Goal: Task Accomplishment & Management: Complete application form

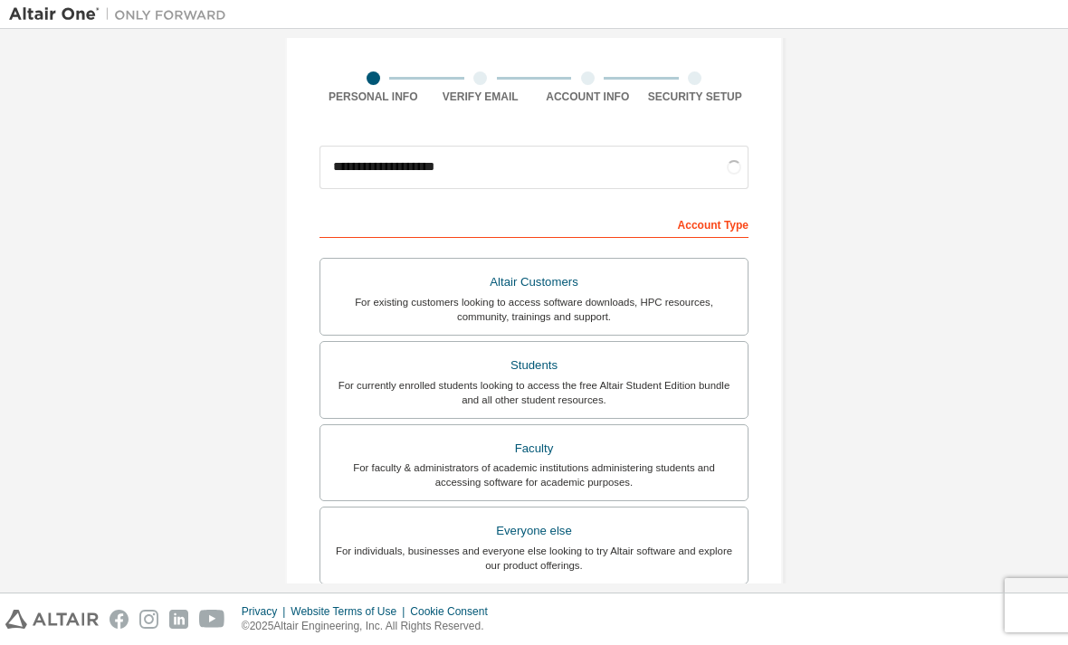
scroll to position [116, 0]
click at [375, 147] on input "**********" at bounding box center [533, 168] width 429 height 43
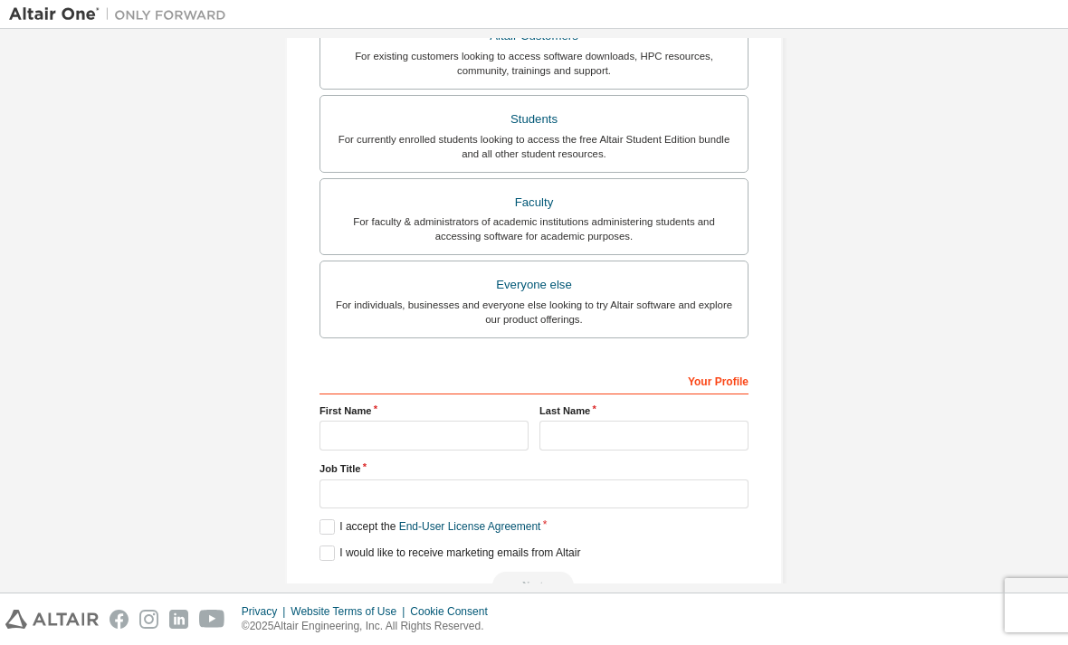
scroll to position [362, 0]
type input "**********"
click at [886, 69] on div "**********" at bounding box center [533, 155] width 1049 height 958
click at [443, 422] on input "text" at bounding box center [423, 437] width 209 height 30
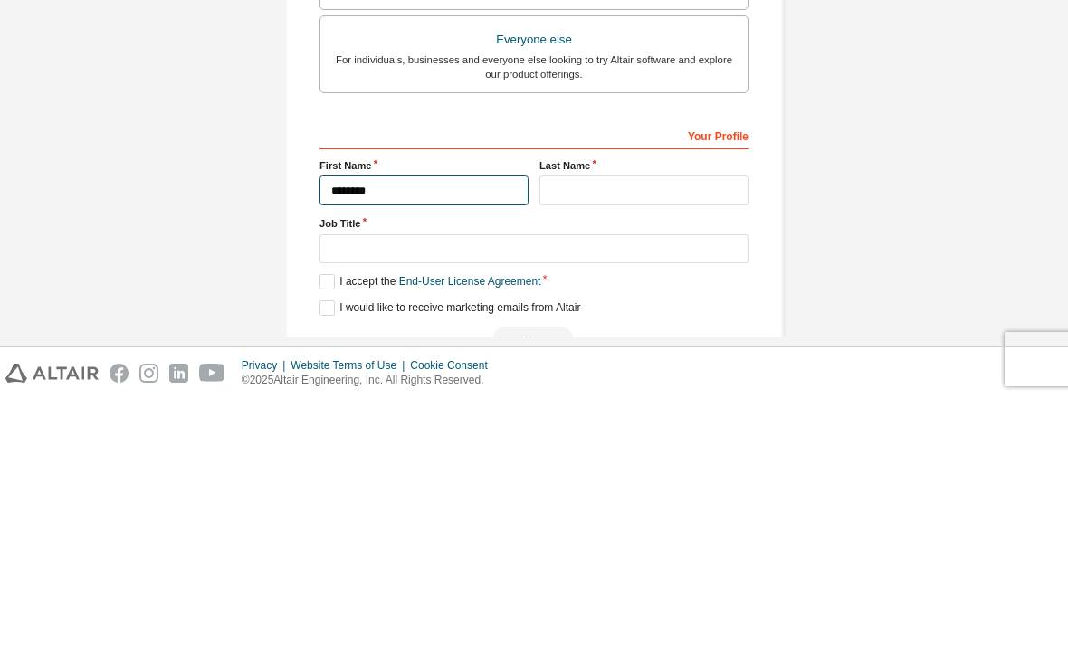
type input "********"
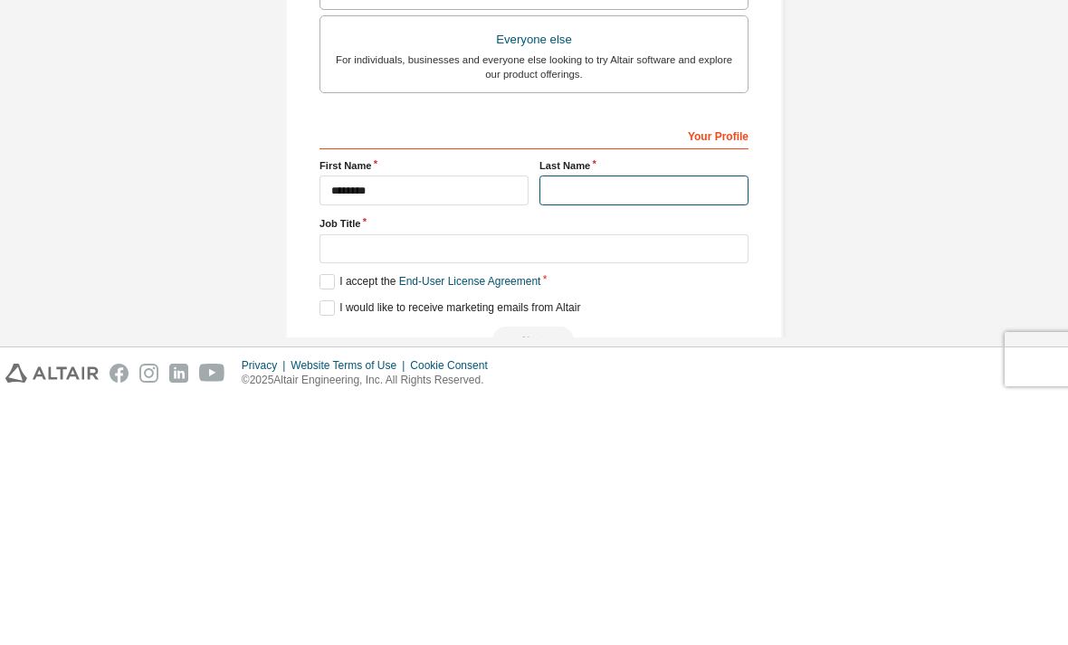
click at [650, 422] on input "text" at bounding box center [643, 437] width 209 height 30
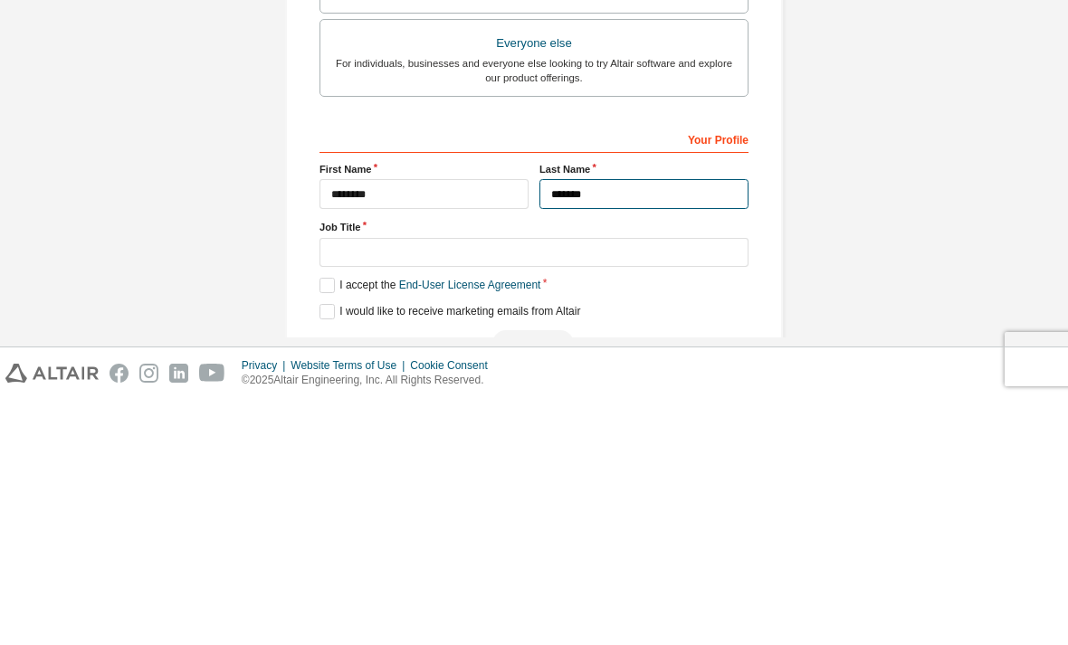
type input "*******"
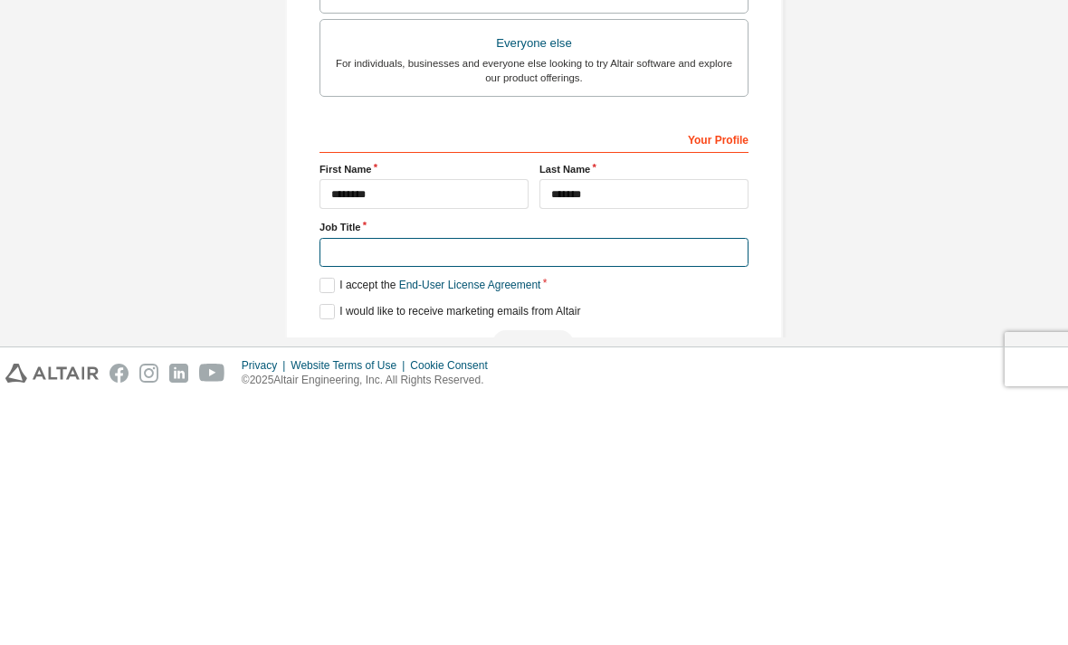
click at [683, 484] on input "text" at bounding box center [533, 499] width 429 height 30
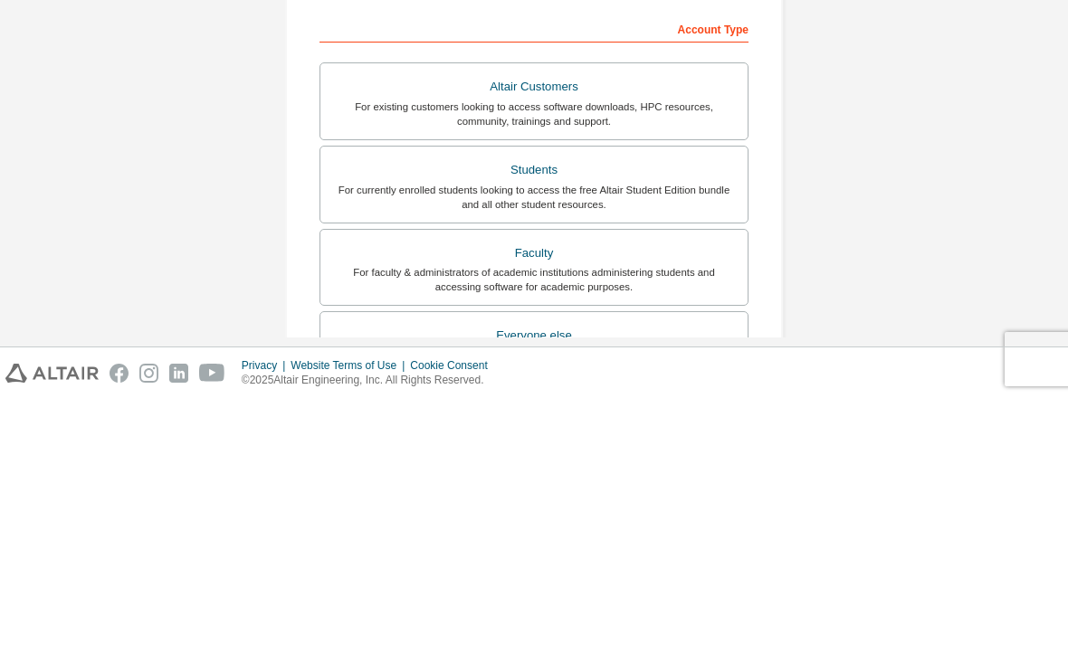
scroll to position [64, 0]
click at [648, 431] on div "For currently enrolled students looking to access the free Altair Student Editi…" at bounding box center [533, 445] width 405 height 29
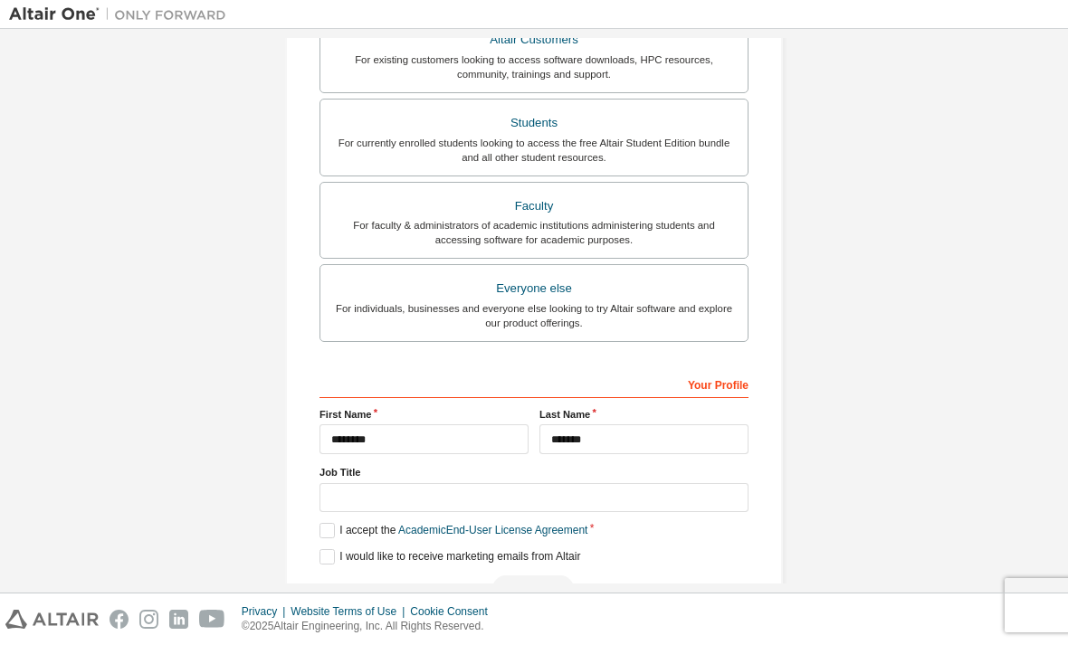
scroll to position [358, 0]
click at [670, 484] on input "text" at bounding box center [533, 499] width 429 height 30
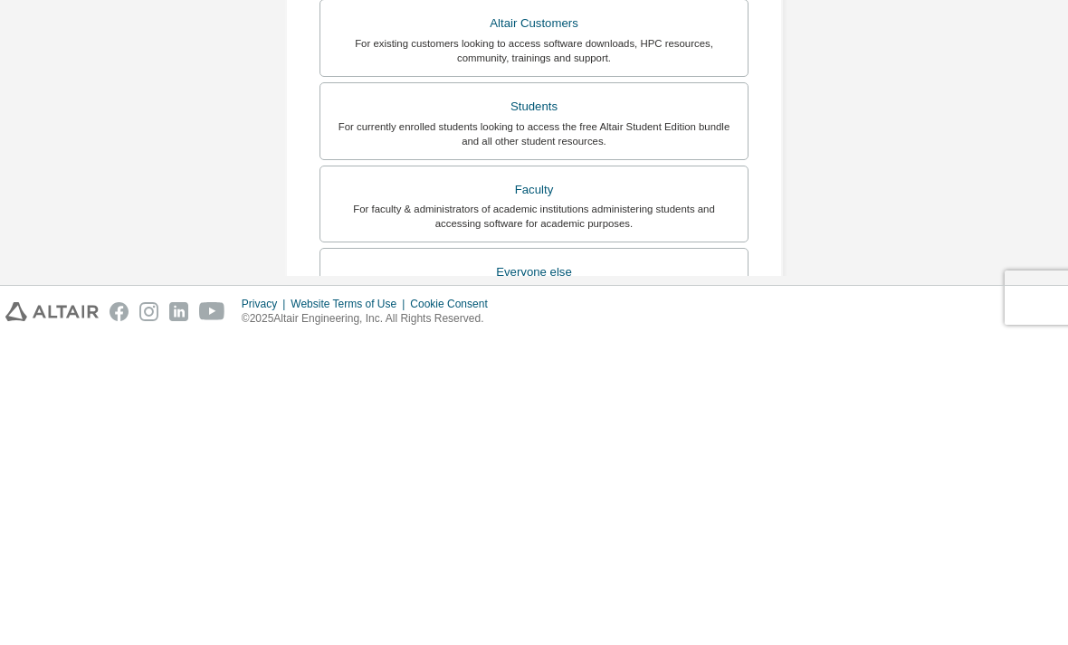
scroll to position [355, 0]
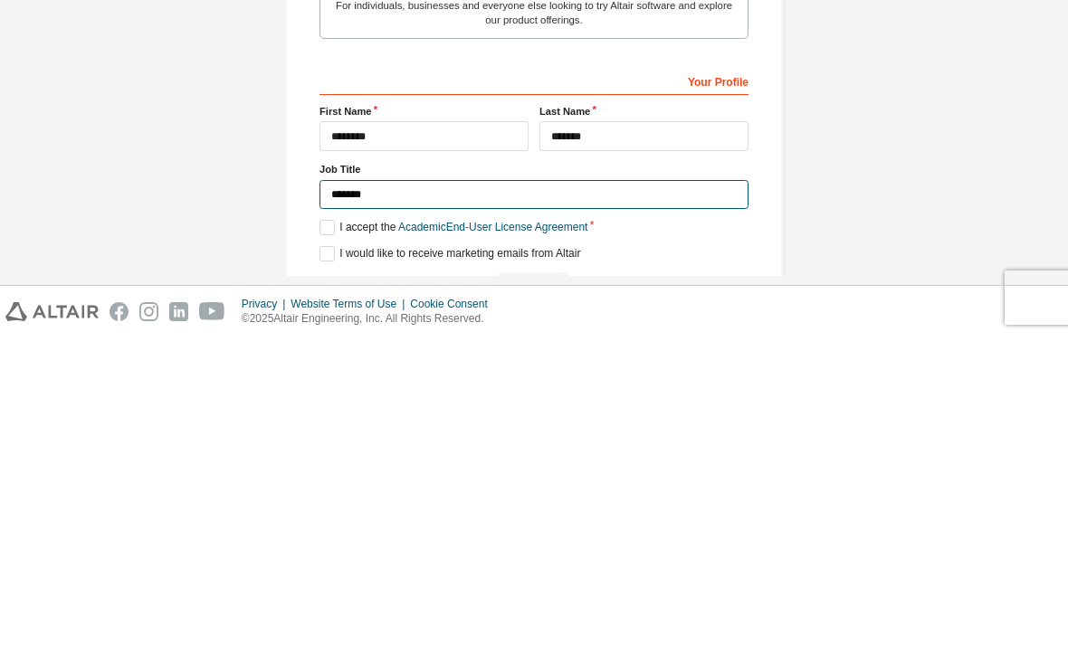
type input "*******"
click at [1009, 204] on div "**********" at bounding box center [533, 162] width 1049 height 958
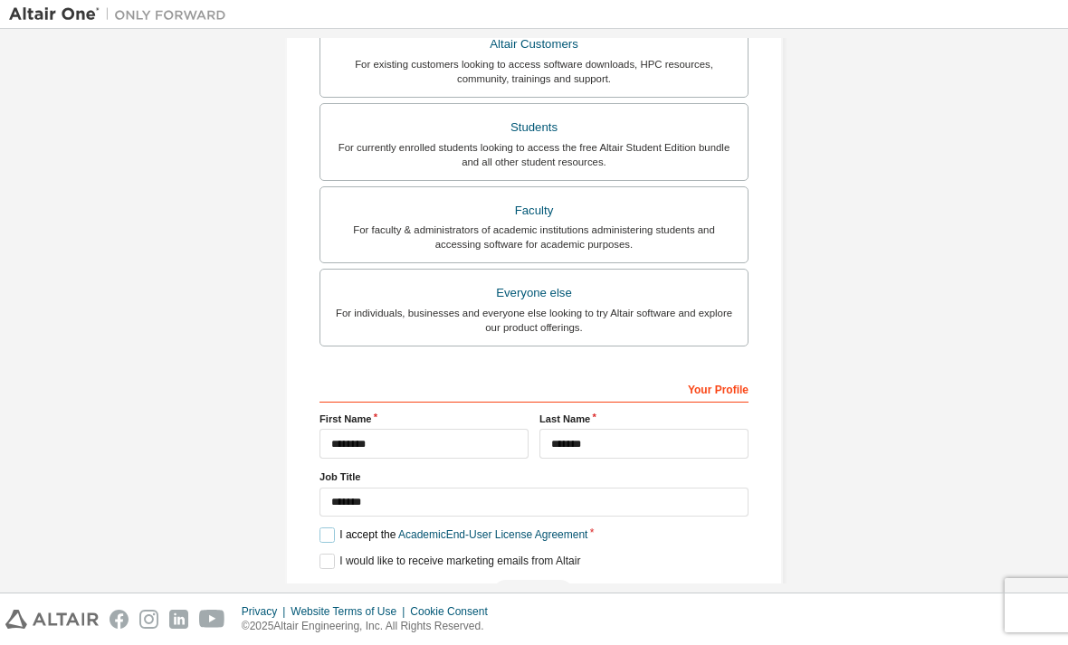
click at [328, 527] on label "I accept the Academic End-User License Agreement" at bounding box center [453, 534] width 268 height 15
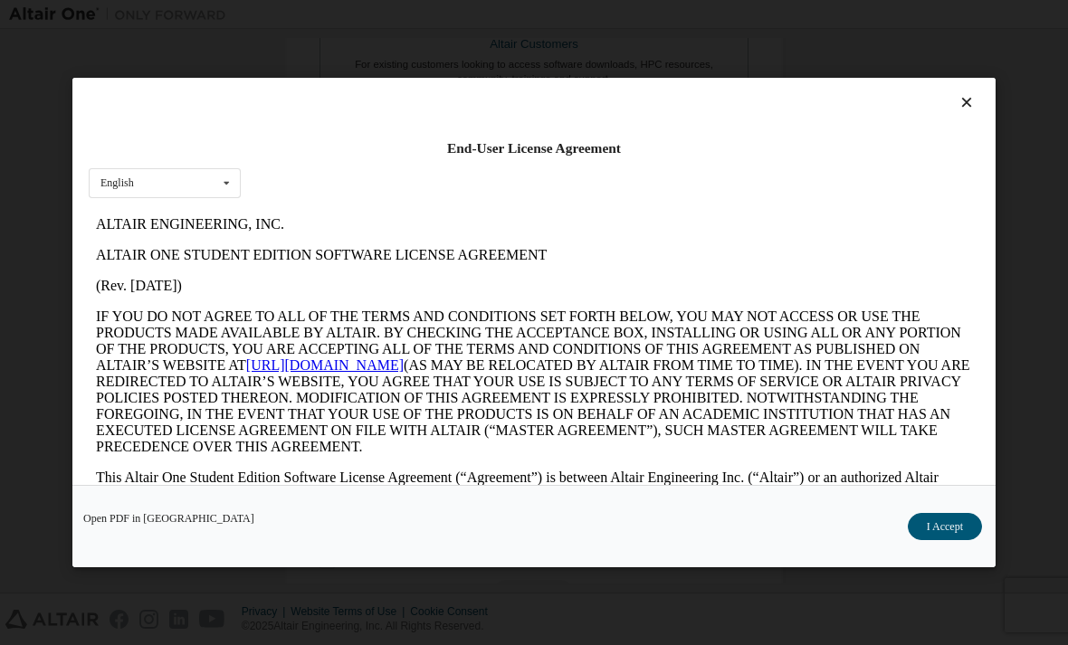
scroll to position [0, 0]
click at [229, 169] on icon at bounding box center [226, 183] width 23 height 28
click at [230, 169] on icon at bounding box center [226, 183] width 23 height 28
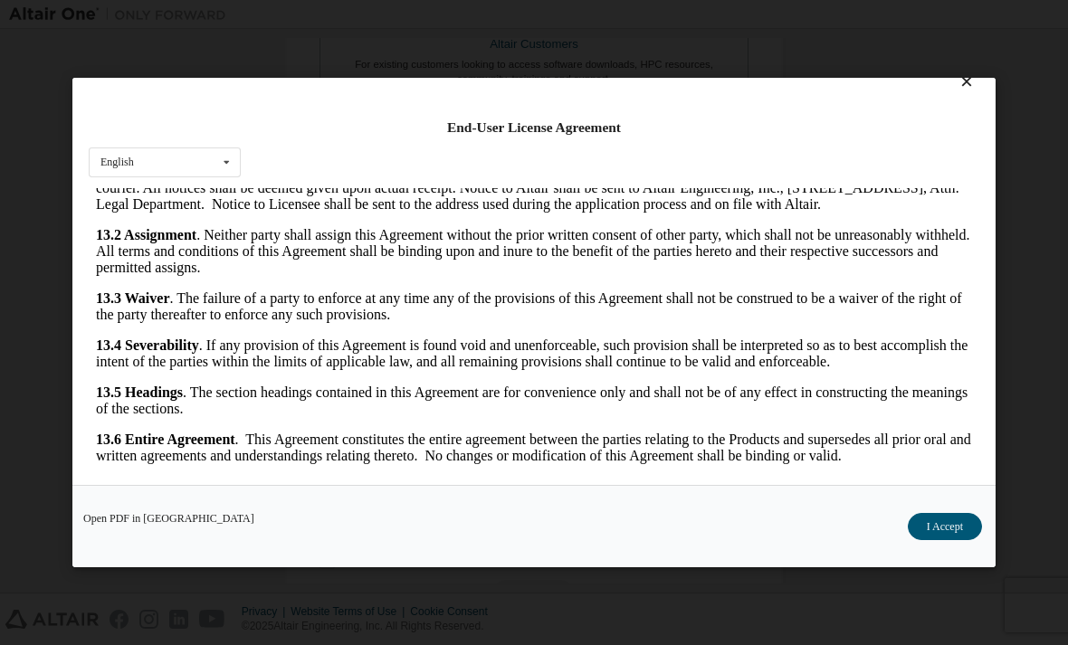
scroll to position [16, 0]
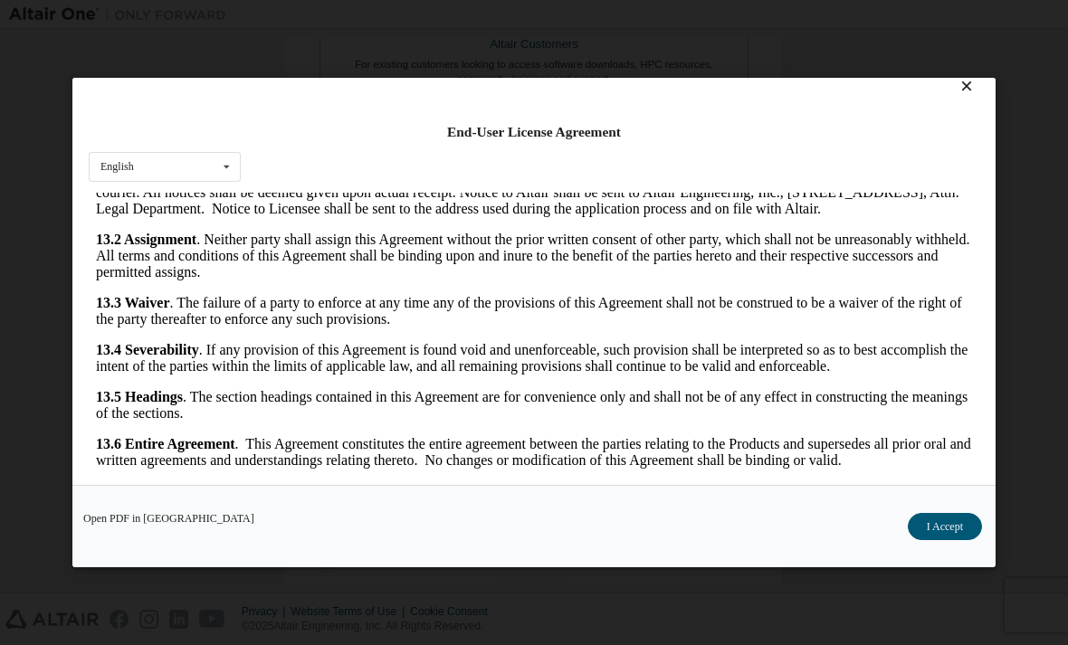
click at [957, 540] on button "I Accept" at bounding box center [944, 526] width 74 height 27
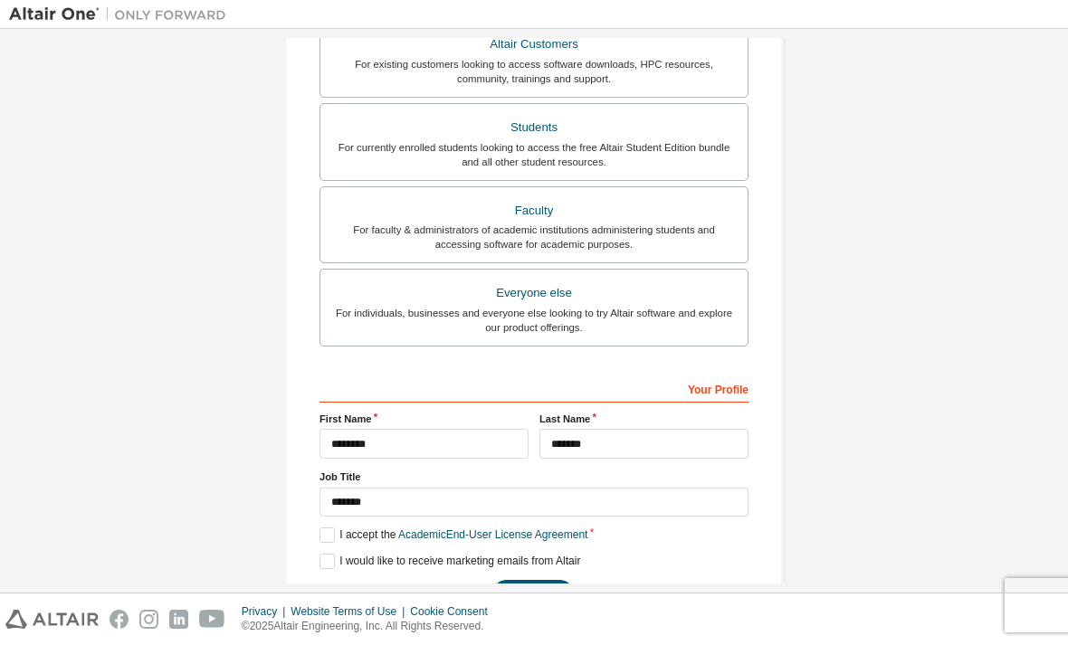
click at [536, 580] on button "Next" at bounding box center [532, 593] width 81 height 27
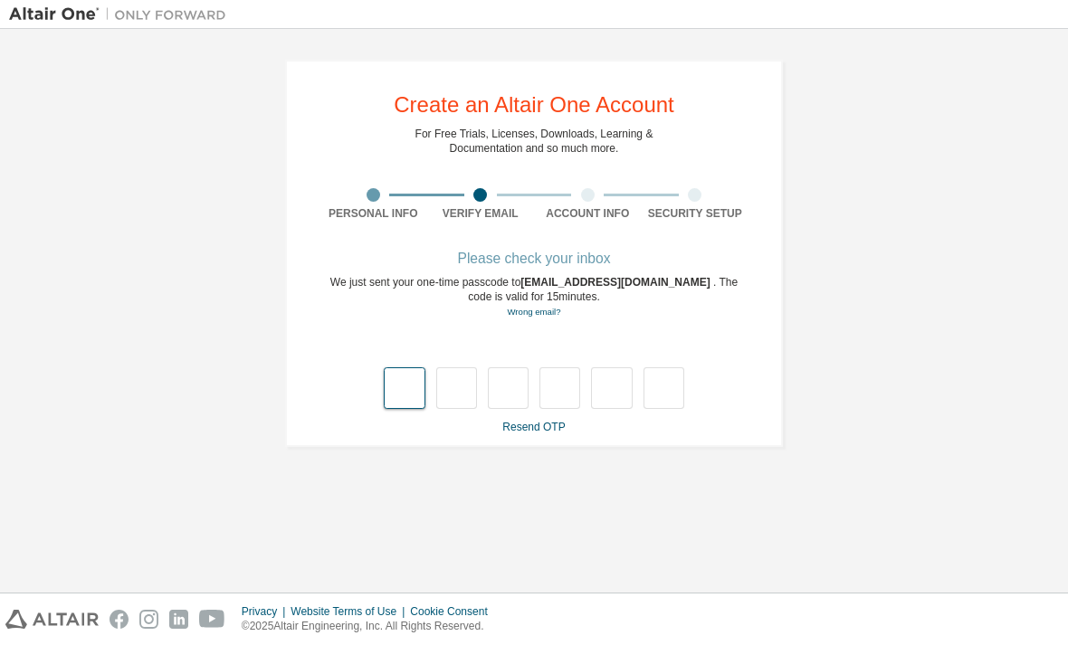
scroll to position [0, 0]
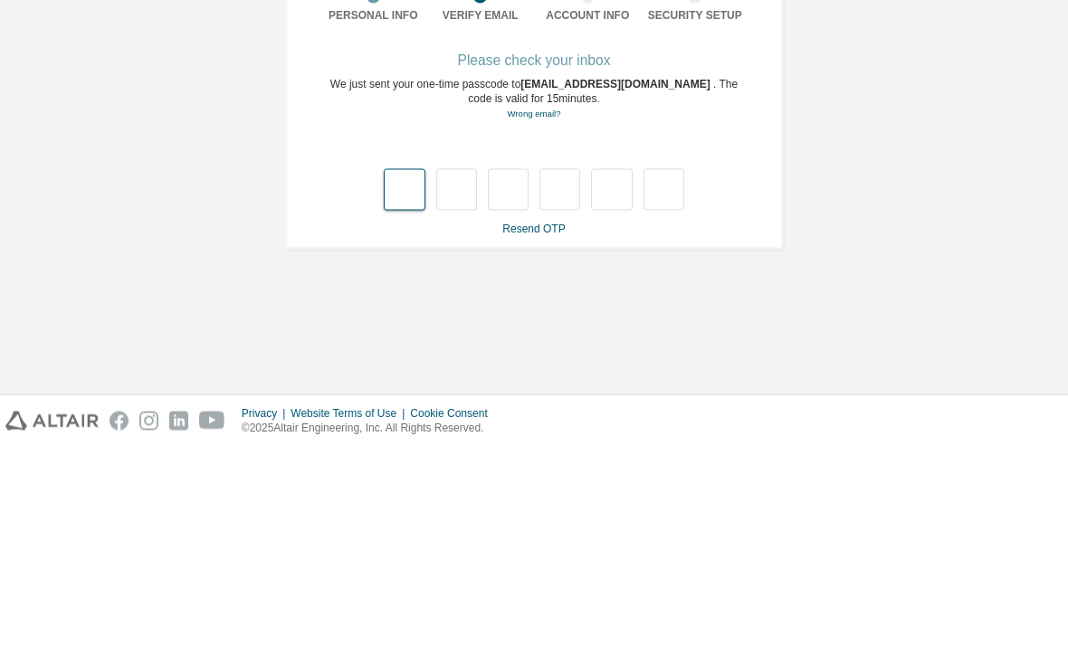
type input "*"
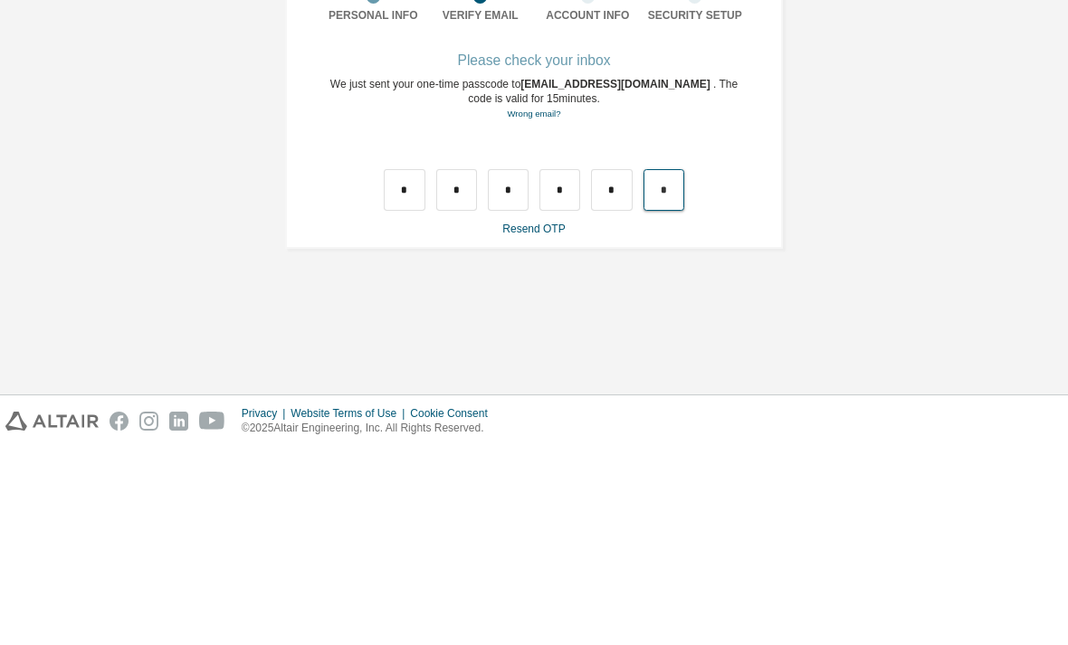
type input "*"
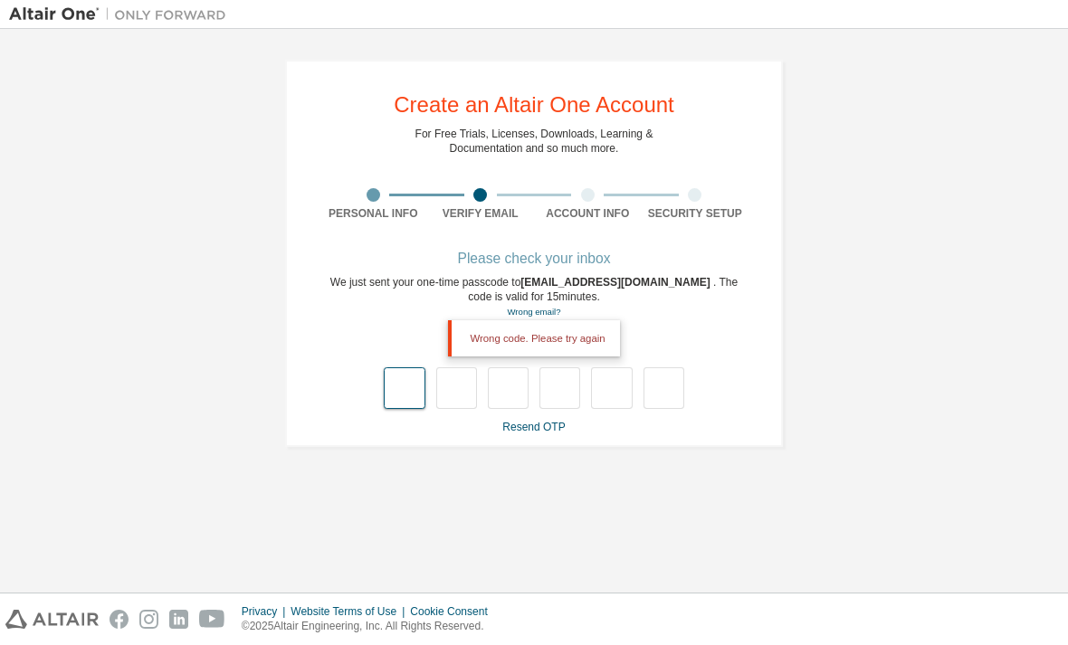
click at [406, 367] on input "text" at bounding box center [404, 388] width 41 height 42
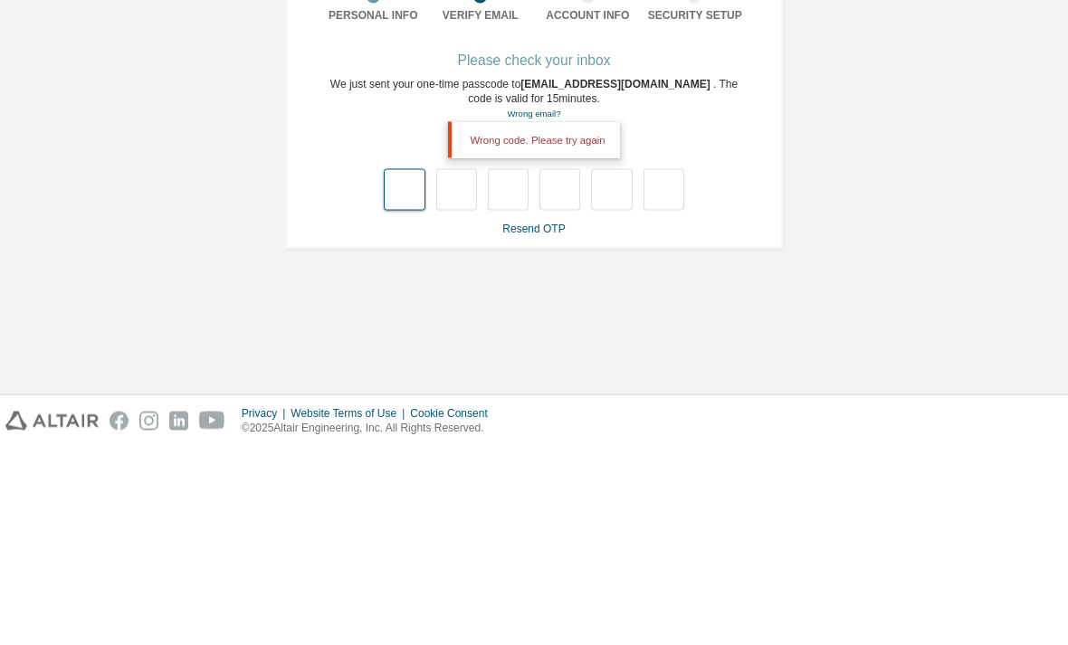
type input "*"
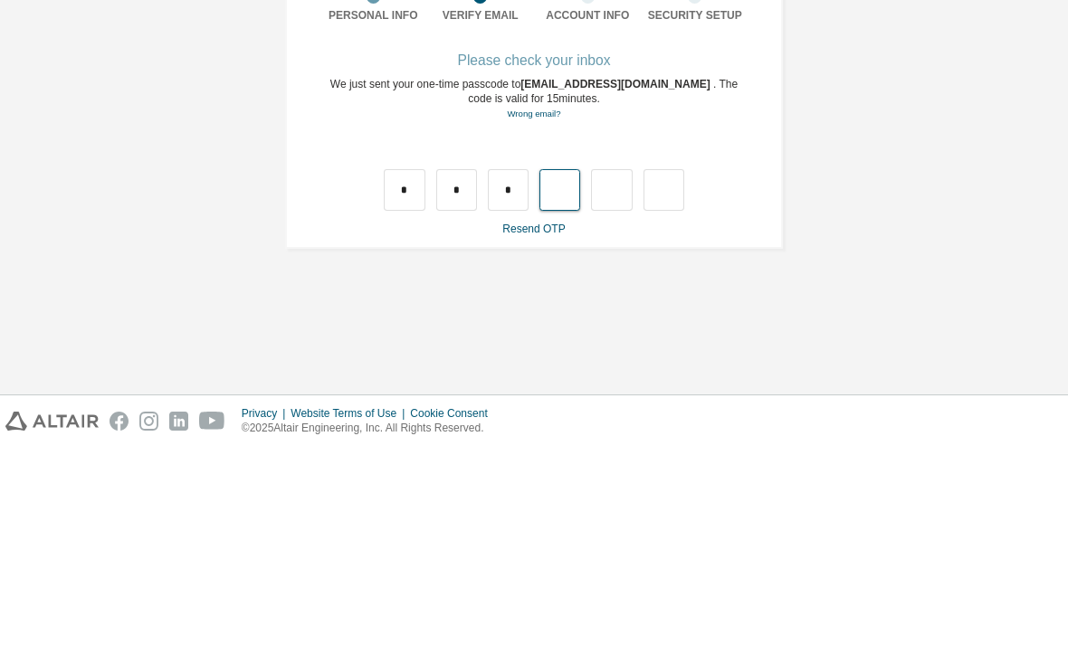
type input "*"
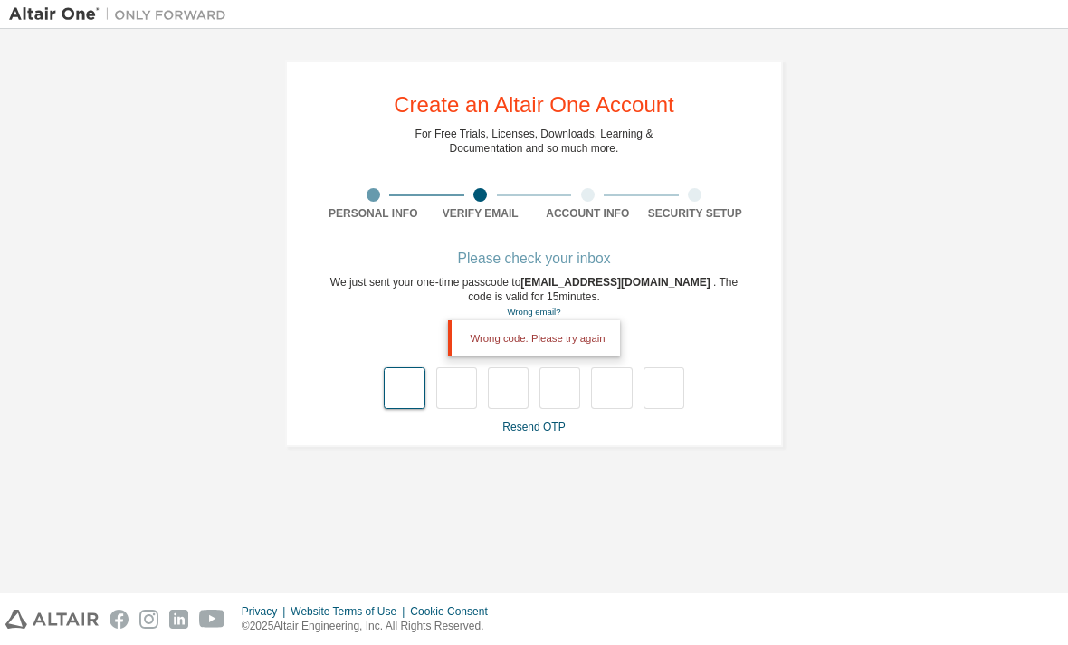
click at [406, 367] on input "text" at bounding box center [404, 388] width 41 height 42
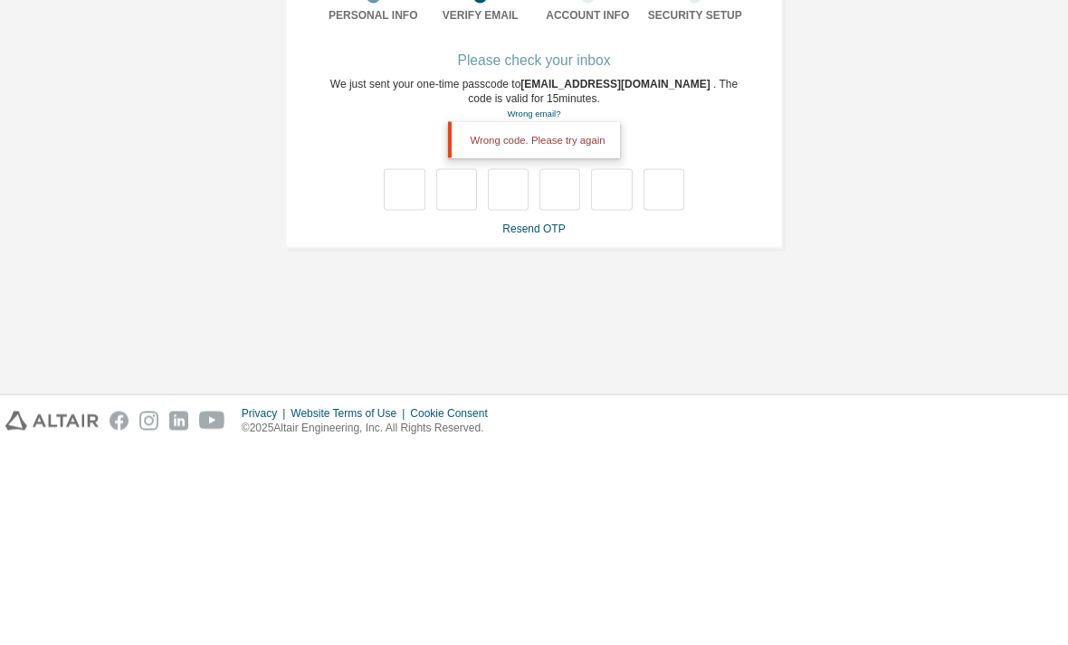
click at [539, 421] on link "Resend OTP" at bounding box center [533, 427] width 62 height 13
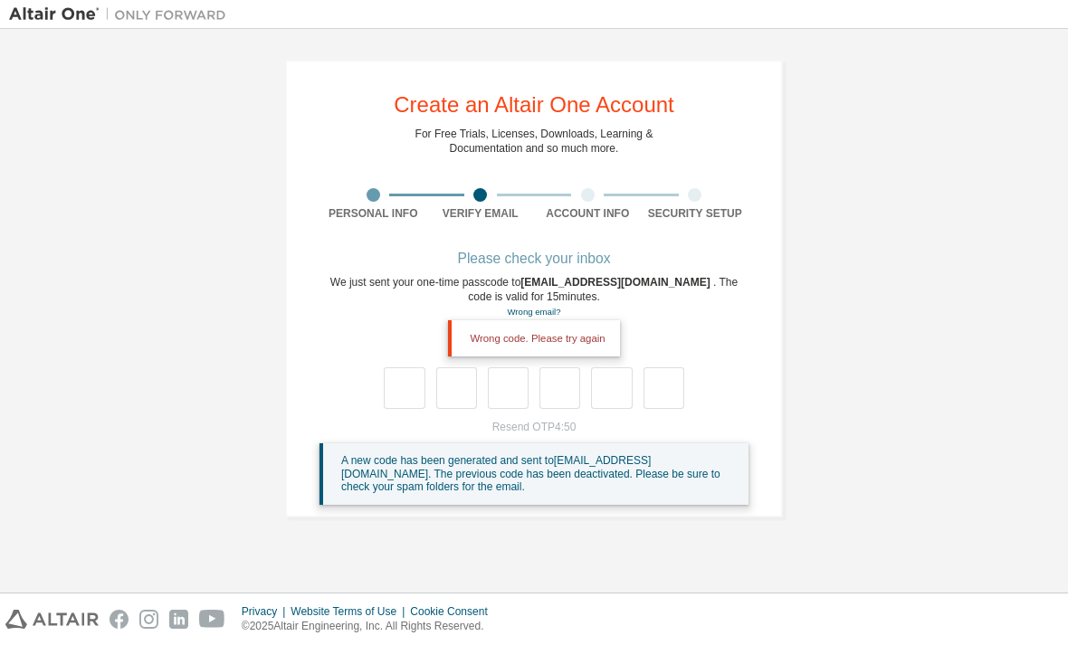
click at [599, 320] on div "Wrong code. Please try again" at bounding box center [533, 338] width 171 height 36
click at [575, 320] on div "Wrong code. Please try again" at bounding box center [533, 338] width 171 height 36
click at [556, 320] on div "Wrong code. Please try again" at bounding box center [533, 338] width 171 height 36
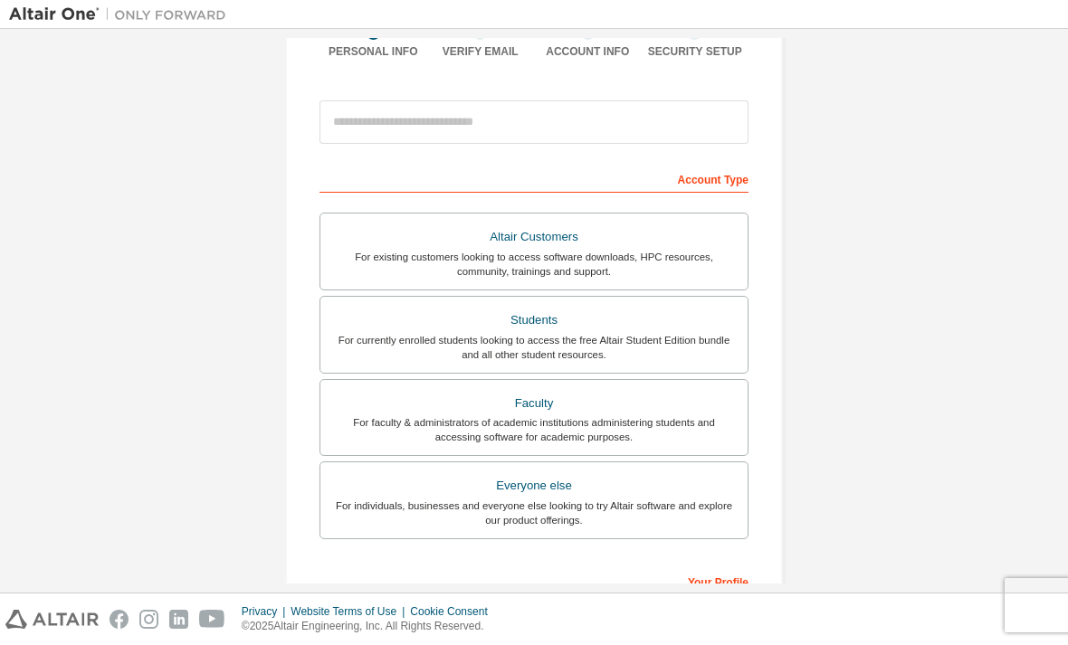
scroll to position [58, 0]
